Goal: Obtain resource: Obtain resource

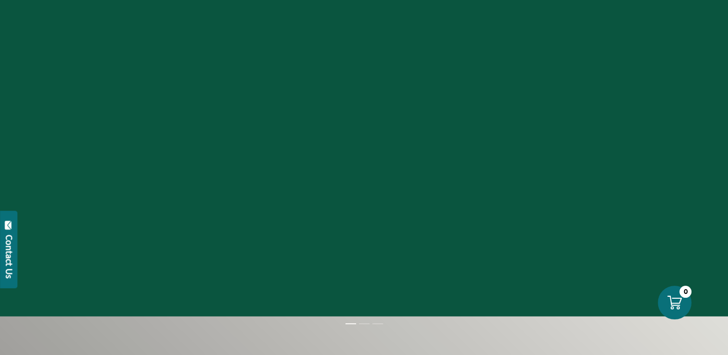
click at [76, 114] on div at bounding box center [364, 139] width 728 height 355
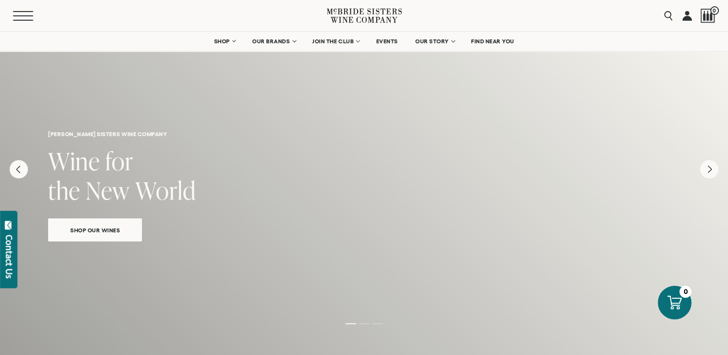
click at [22, 12] on button "Menu" at bounding box center [30, 16] width 35 height 10
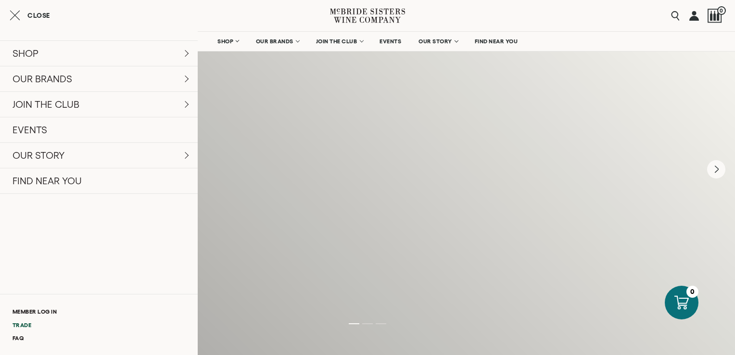
click at [30, 324] on link "Trade" at bounding box center [99, 325] width 198 height 13
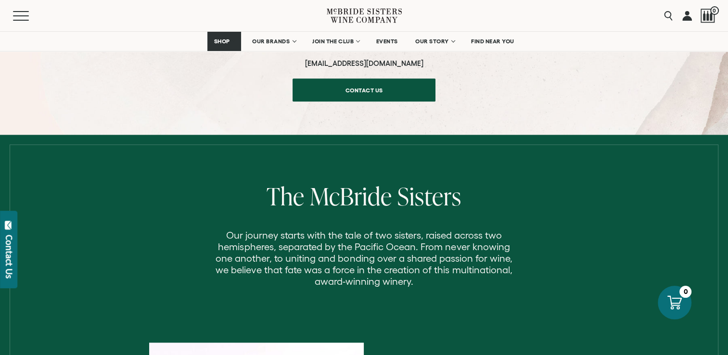
scroll to position [978, 0]
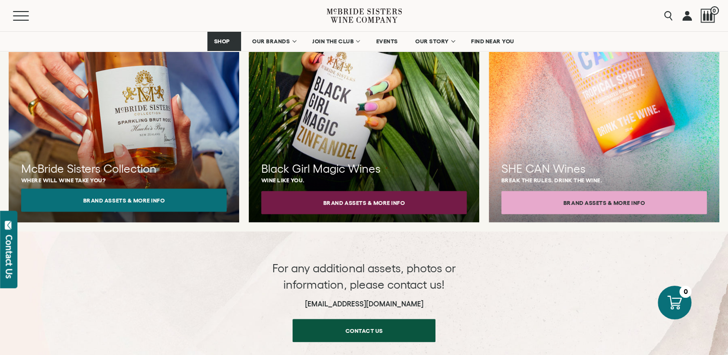
click at [103, 191] on button "Brand Assets & More Info" at bounding box center [123, 200] width 205 height 23
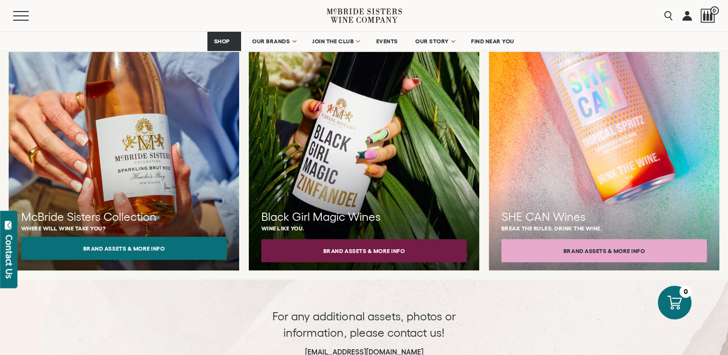
scroll to position [882, 0]
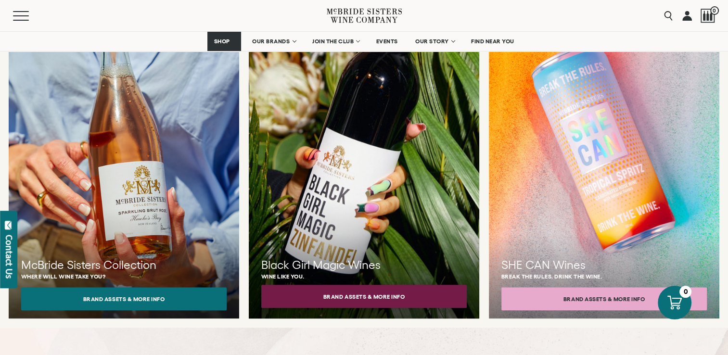
click at [336, 285] on button "Brand Assets & More Info" at bounding box center [363, 296] width 205 height 23
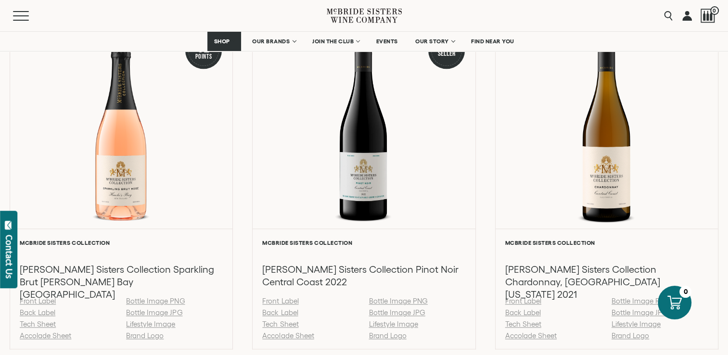
scroll to position [1059, 0]
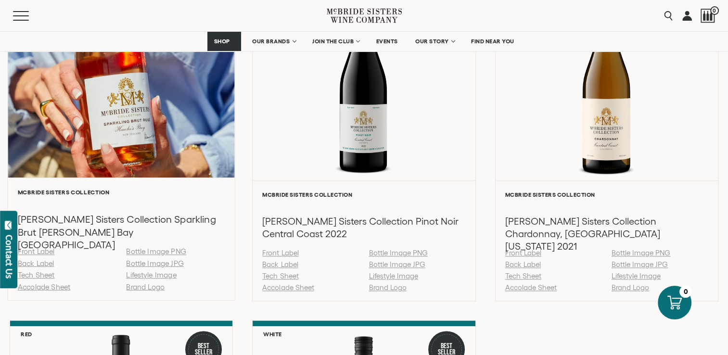
click at [31, 277] on link "Tech Sheet" at bounding box center [36, 275] width 37 height 8
click at [30, 265] on link "Back Label" at bounding box center [36, 263] width 37 height 8
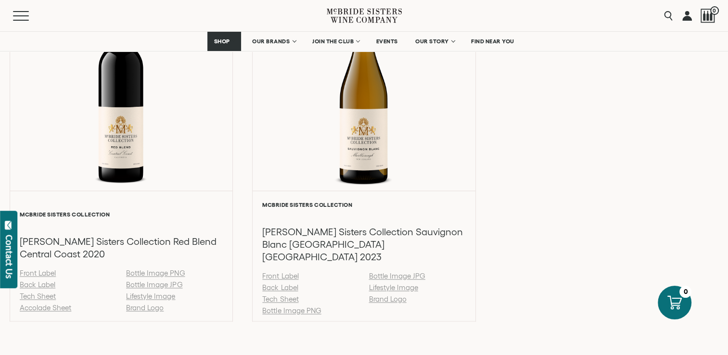
scroll to position [1444, 0]
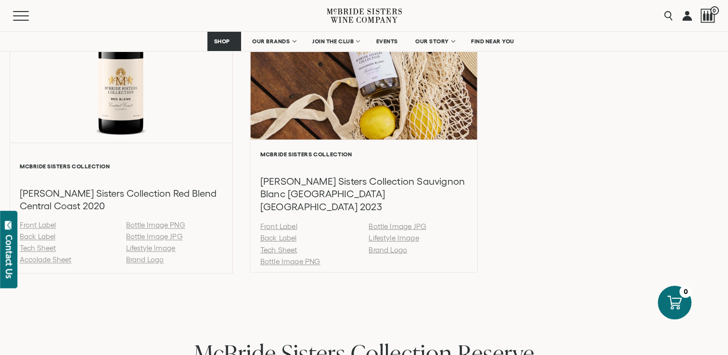
click at [277, 234] on link "Back Label" at bounding box center [278, 238] width 37 height 8
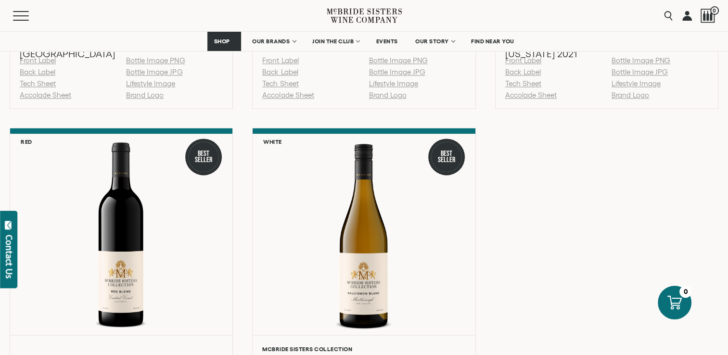
scroll to position [1011, 0]
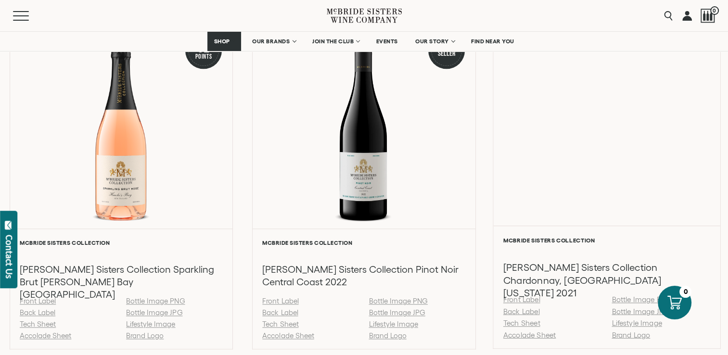
click at [510, 314] on link "Back Label" at bounding box center [521, 311] width 37 height 8
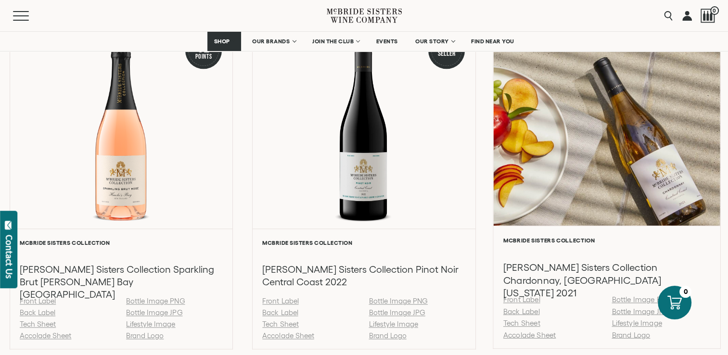
click at [524, 324] on link "Tech Sheet" at bounding box center [521, 323] width 37 height 8
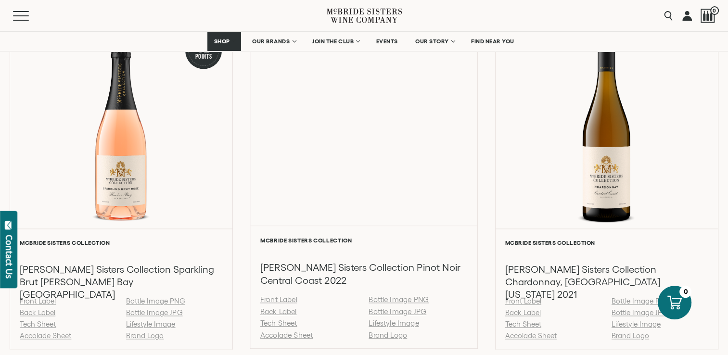
click at [281, 313] on link "Back Label" at bounding box center [278, 311] width 37 height 8
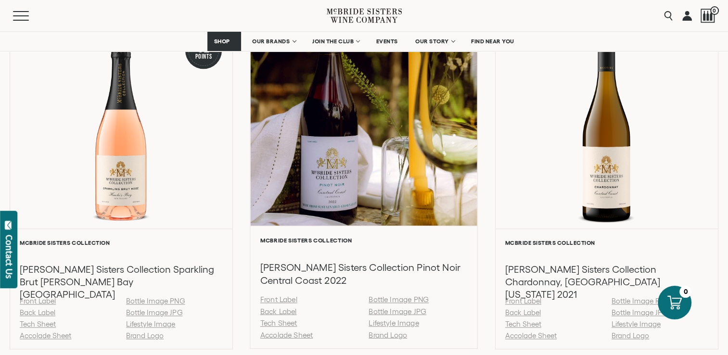
click at [274, 324] on link "Tech Sheet" at bounding box center [278, 323] width 37 height 8
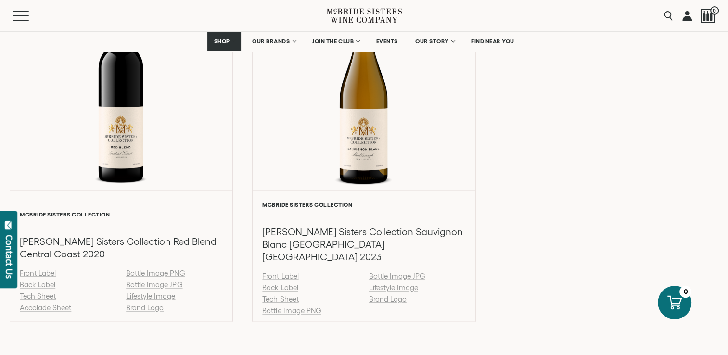
scroll to position [1540, 0]
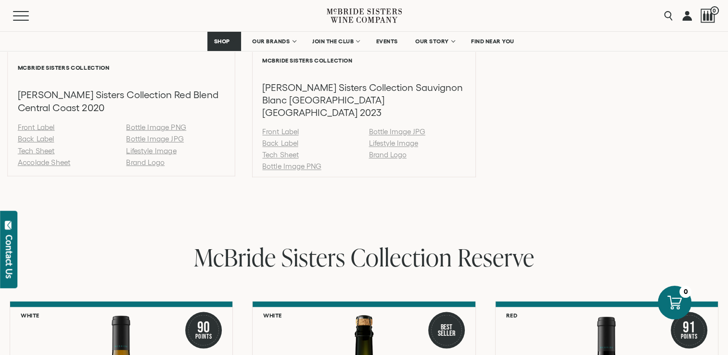
click at [35, 135] on link "Back Label" at bounding box center [36, 139] width 37 height 8
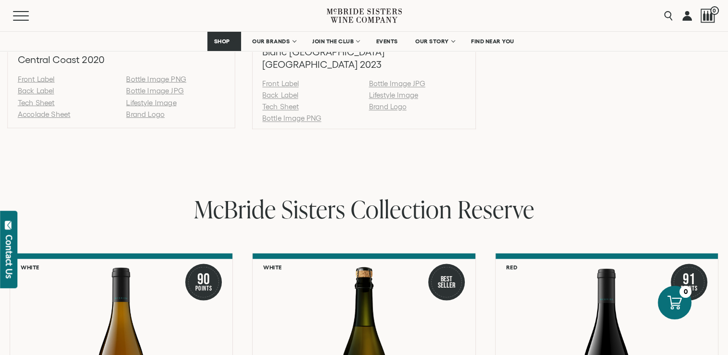
scroll to position [1395, 0]
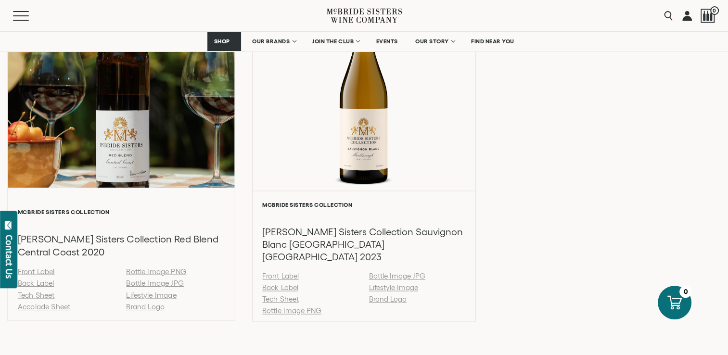
click at [47, 291] on link "Tech Sheet" at bounding box center [36, 295] width 37 height 8
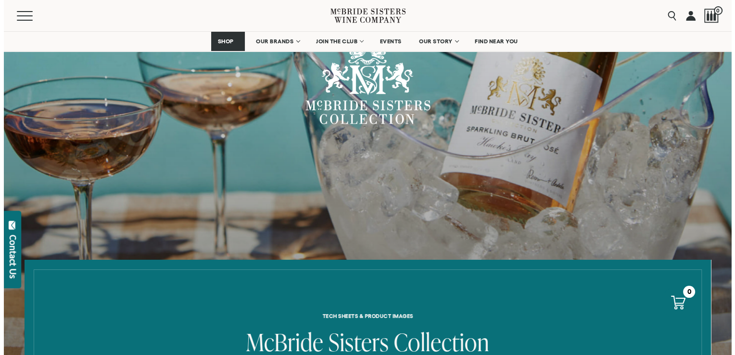
scroll to position [0, 0]
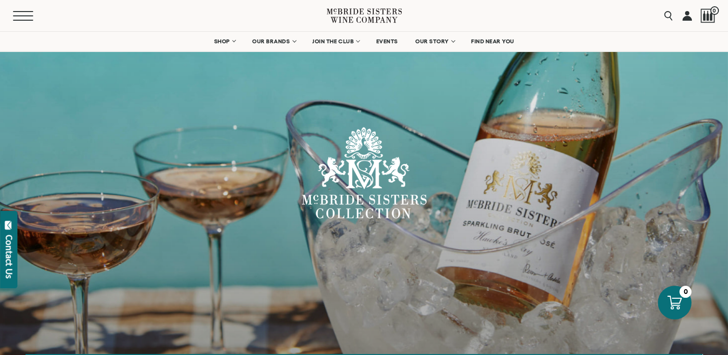
click at [14, 14] on button "Menu" at bounding box center [30, 16] width 35 height 10
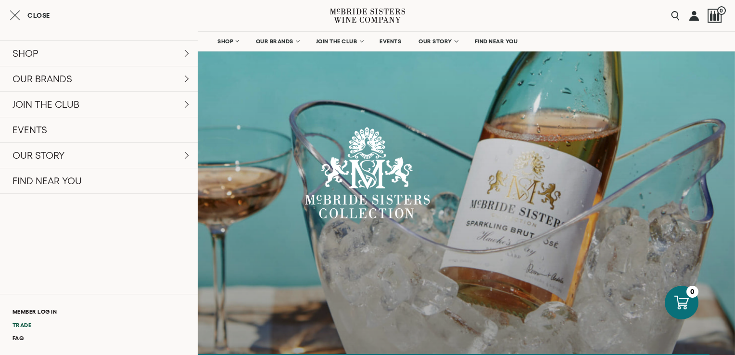
click at [27, 326] on link "Trade" at bounding box center [99, 325] width 198 height 13
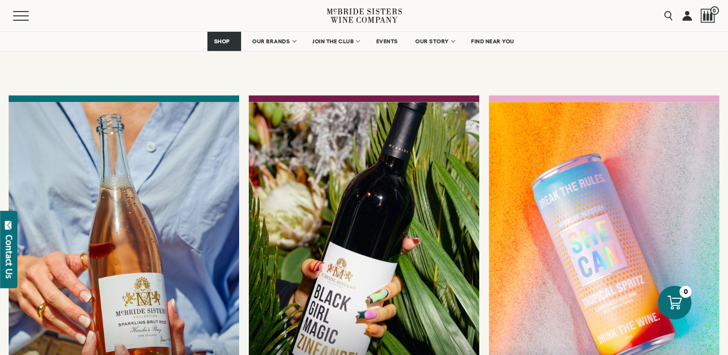
scroll to position [962, 0]
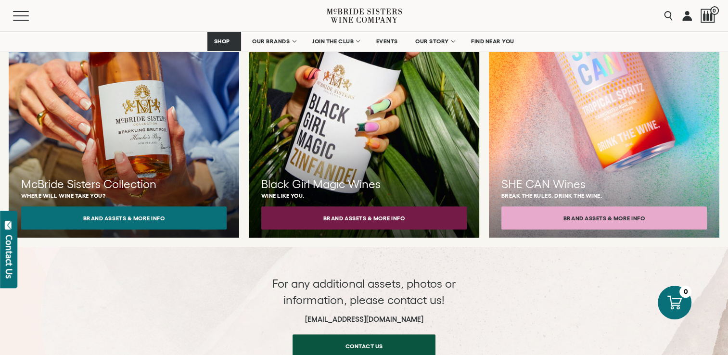
click at [340, 176] on h3 "Black Girl Magic Wines" at bounding box center [363, 184] width 205 height 16
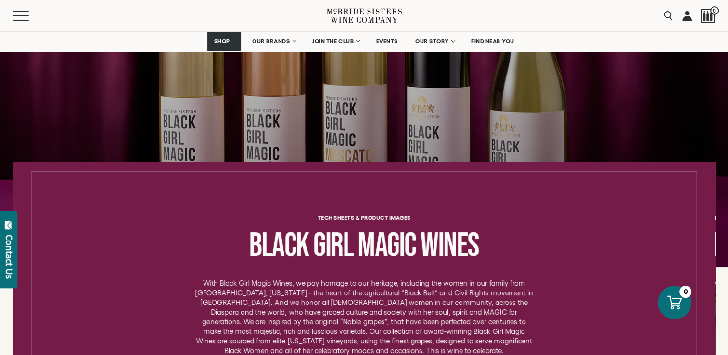
scroll to position [144, 0]
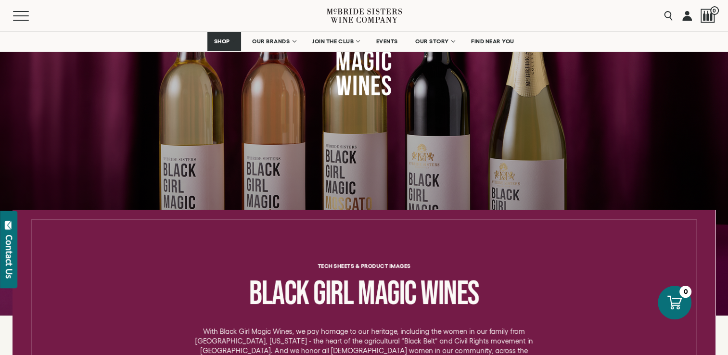
click at [644, 164] on div at bounding box center [364, 125] width 728 height 285
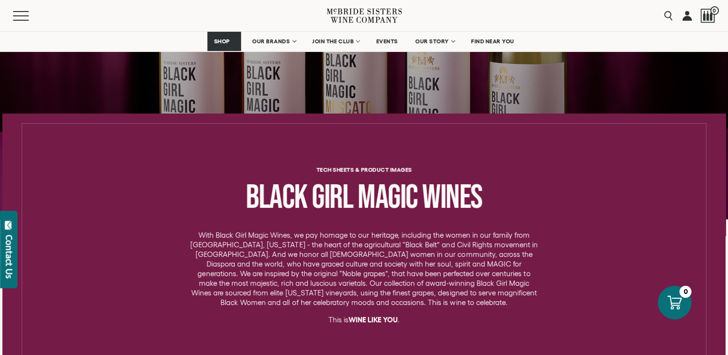
scroll to position [0, 0]
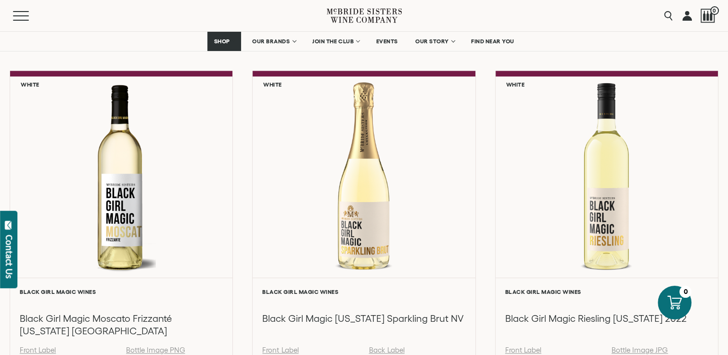
scroll to position [818, 0]
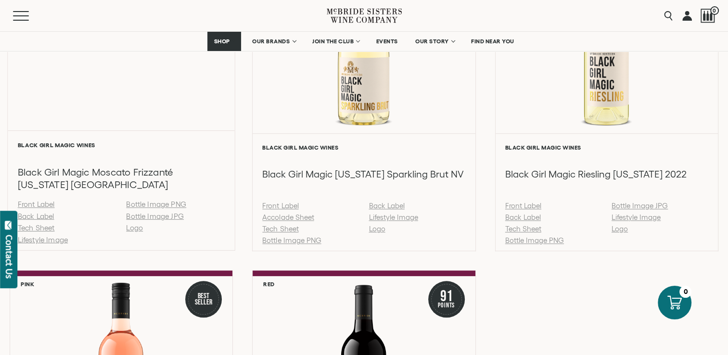
click at [34, 216] on link "Back Label" at bounding box center [36, 216] width 37 height 8
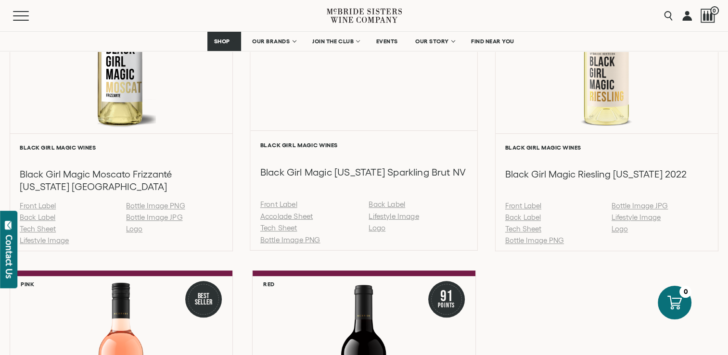
click at [385, 205] on link "Back Label" at bounding box center [387, 204] width 37 height 8
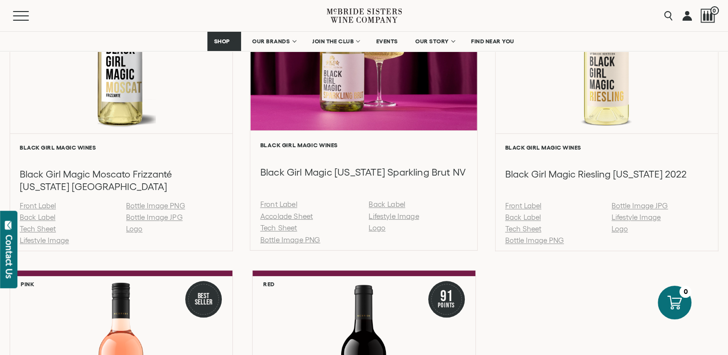
click at [279, 226] on link "Tech Sheet" at bounding box center [278, 228] width 37 height 8
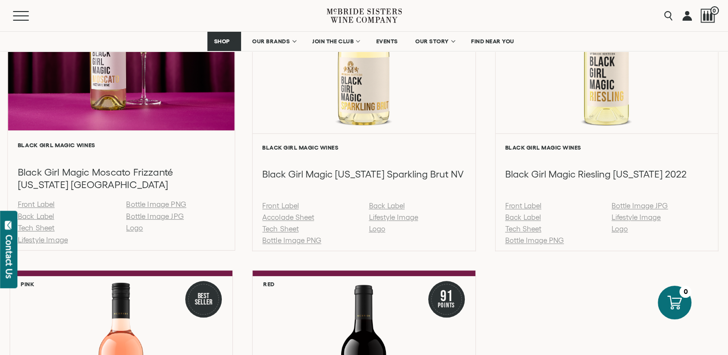
click at [38, 230] on link "Tech Sheet" at bounding box center [36, 228] width 37 height 8
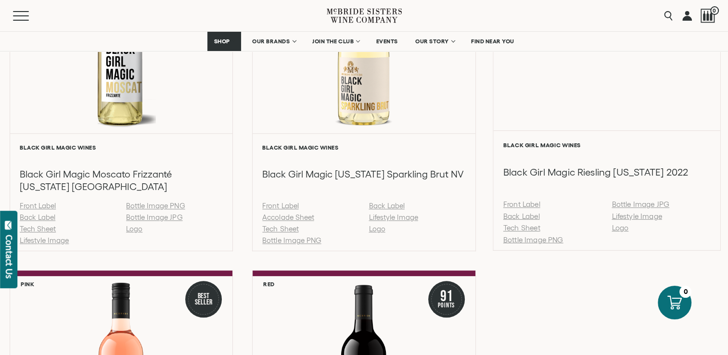
click at [516, 230] on link "Tech Sheet" at bounding box center [521, 228] width 37 height 8
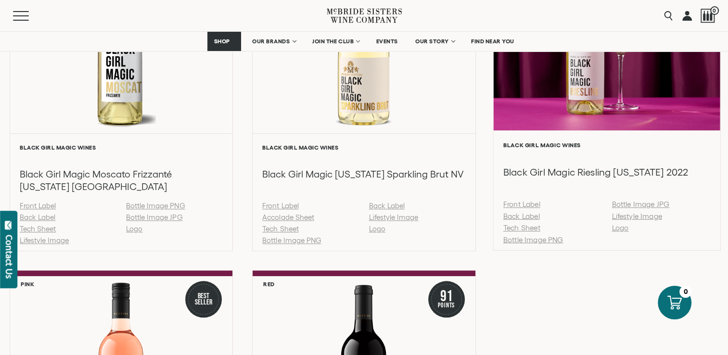
click at [516, 217] on link "Back Label" at bounding box center [521, 216] width 37 height 8
click at [518, 217] on link "Back Label" at bounding box center [521, 216] width 37 height 8
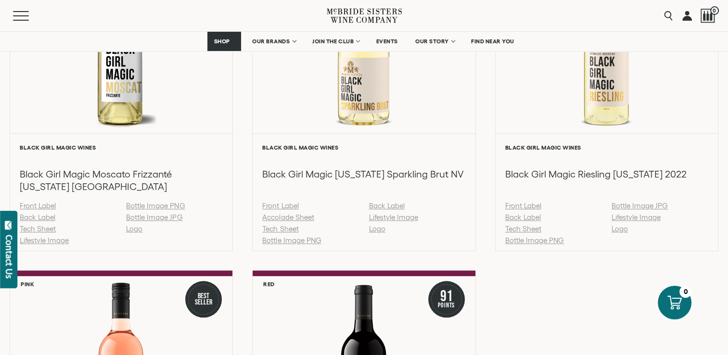
click at [434, 136] on div "Black Girl Magic Wines Black Girl Magic [US_STATE] Sparkling Brut NV Front Labe…" at bounding box center [364, 191] width 222 height 117
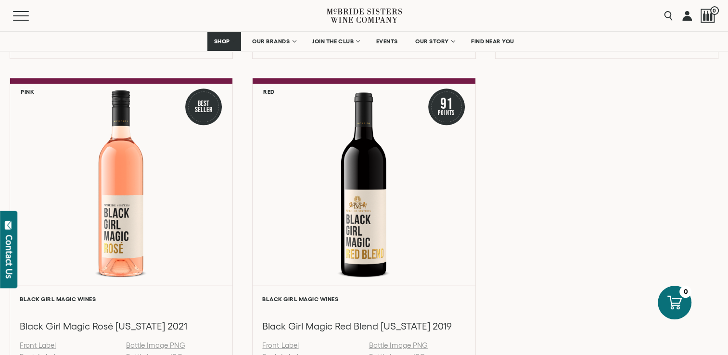
scroll to position [1107, 0]
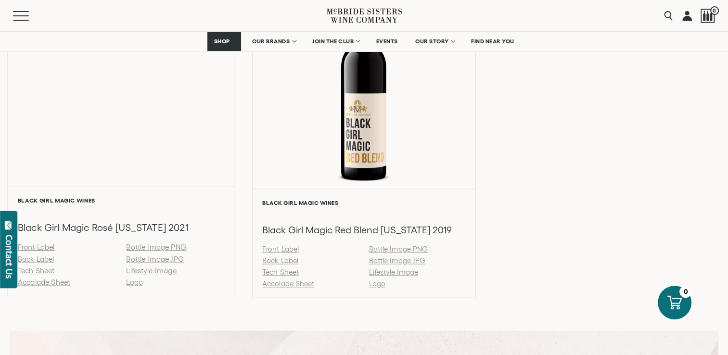
click at [32, 261] on link "Back Label" at bounding box center [36, 259] width 37 height 8
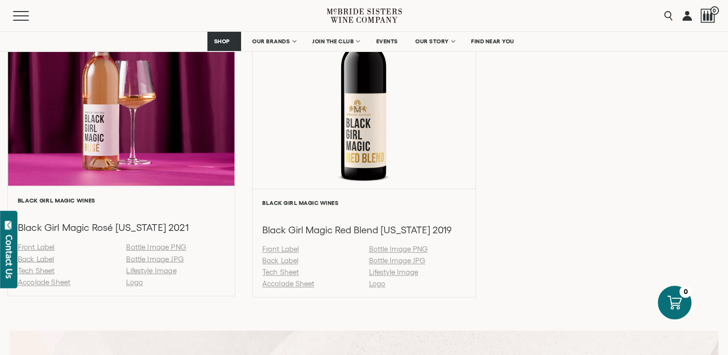
click at [38, 261] on link "Back Label" at bounding box center [36, 259] width 37 height 8
click at [40, 270] on link "Tech Sheet" at bounding box center [36, 271] width 37 height 8
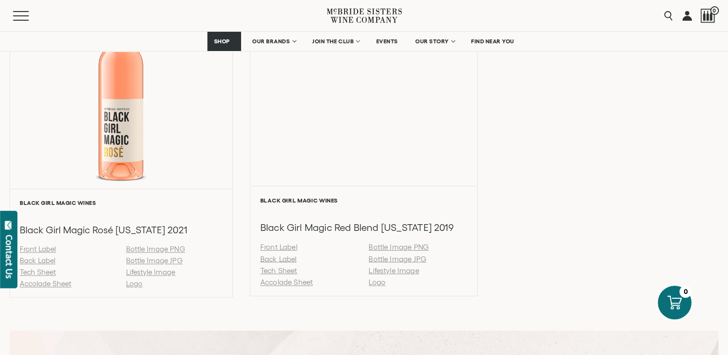
click at [279, 261] on link "Back Label" at bounding box center [278, 259] width 37 height 8
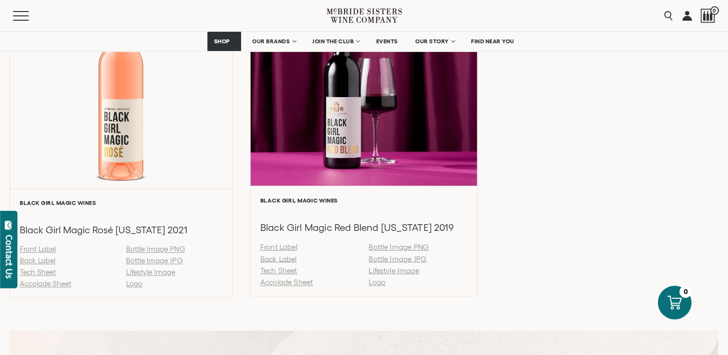
click at [275, 274] on link "Tech Sheet" at bounding box center [278, 271] width 37 height 8
